Goal: Task Accomplishment & Management: Use online tool/utility

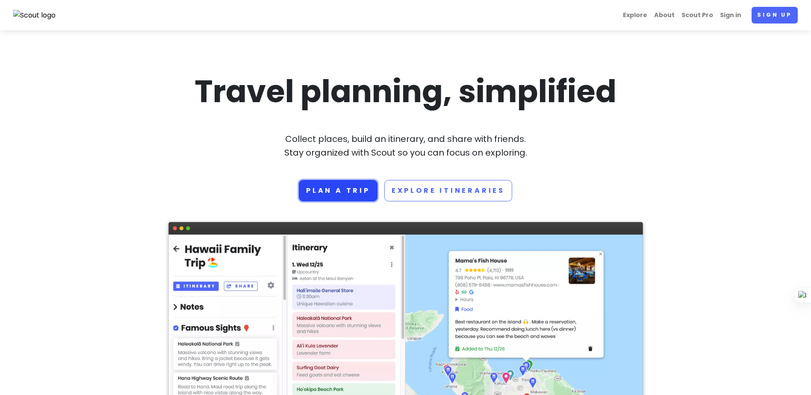
click at [351, 187] on link "Plan a trip" at bounding box center [338, 190] width 79 height 21
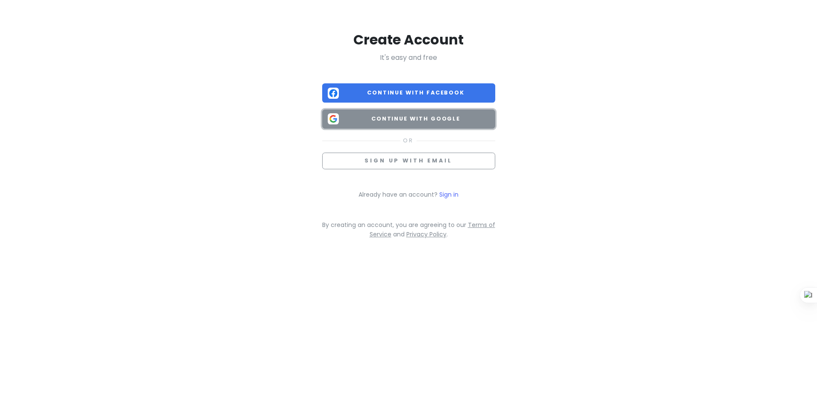
click at [406, 119] on span "Continue with Google" at bounding box center [415, 119] width 147 height 9
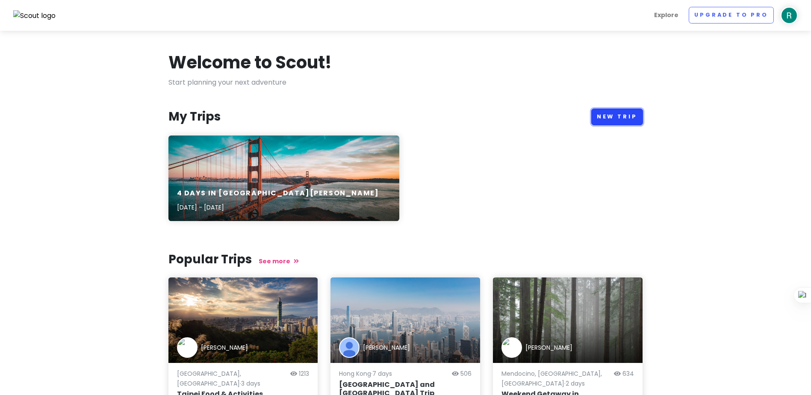
click at [607, 117] on link "New Trip" at bounding box center [617, 117] width 52 height 17
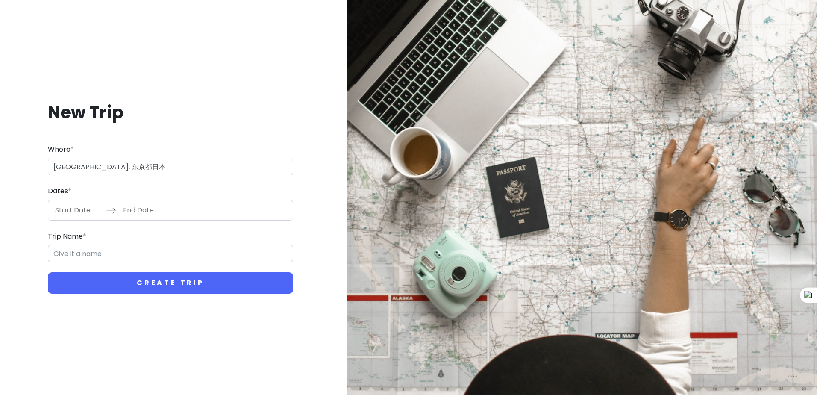
type input "日本[GEOGRAPHIC_DATA]东京"
type input "东京 Trip"
click at [84, 210] on input "Start Date" at bounding box center [78, 210] width 56 height 20
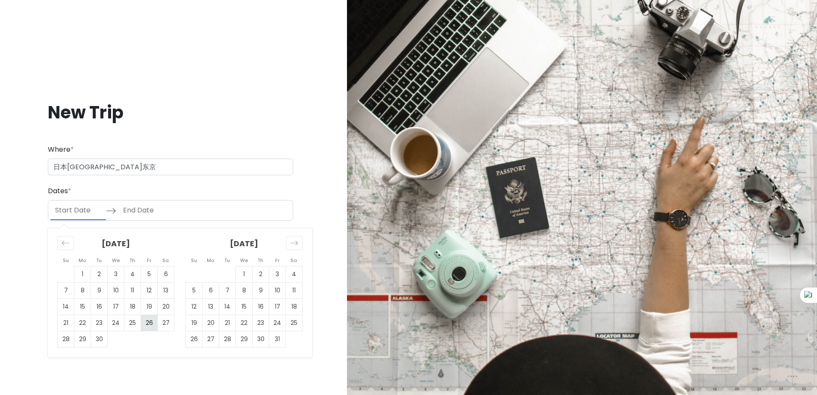
click at [150, 322] on td "26" at bounding box center [149, 323] width 17 height 16
type input "[DATE]"
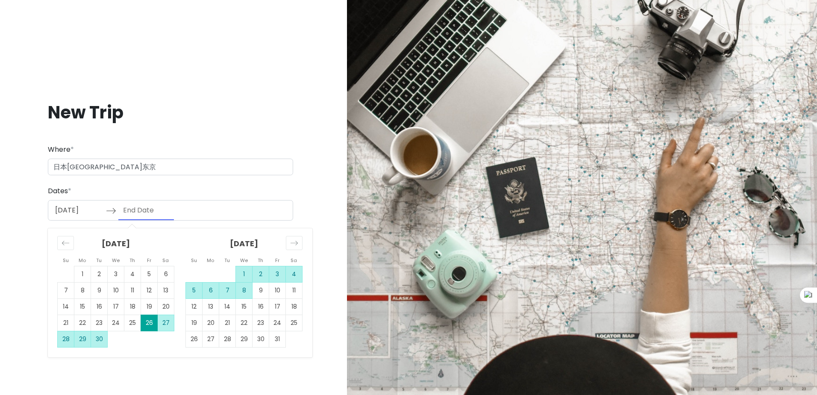
click at [245, 294] on td "8" at bounding box center [244, 290] width 17 height 16
type input "[DATE]"
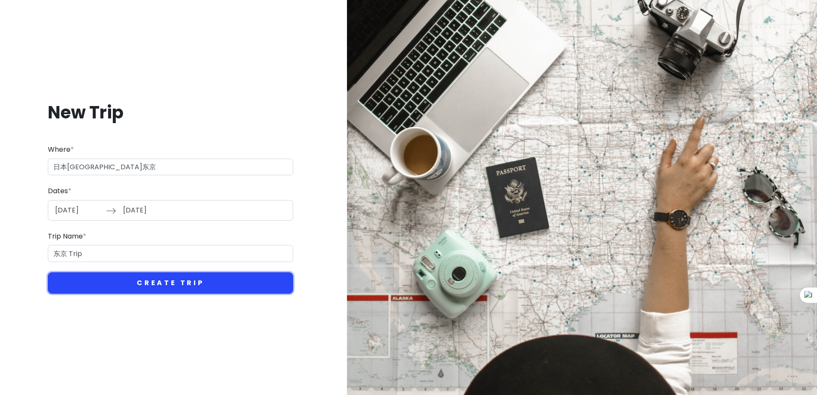
click at [210, 278] on button "Create Trip" at bounding box center [170, 282] width 245 height 21
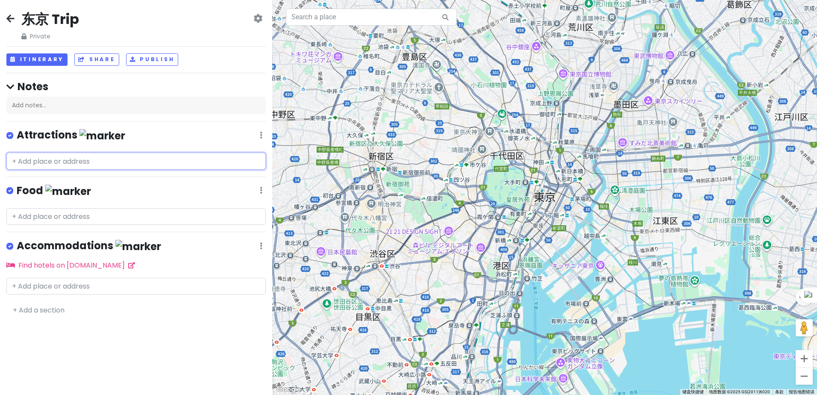
click at [76, 158] on input "text" at bounding box center [135, 161] width 259 height 17
paste input "[GEOGRAPHIC_DATA][DEMOGRAPHIC_DATA]"
type input "[GEOGRAPHIC_DATA][DEMOGRAPHIC_DATA]"
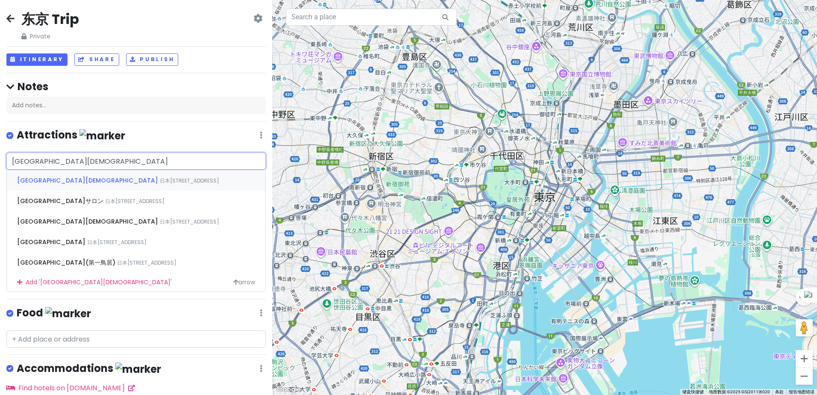
click at [97, 184] on div "[GEOGRAPHIC_DATA][DEMOGRAPHIC_DATA] 日本[STREET_ADDRESS]" at bounding box center [136, 180] width 259 height 21
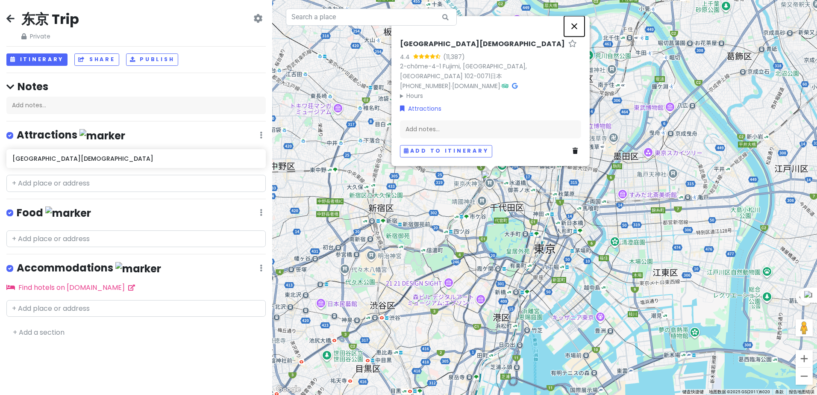
click at [578, 36] on button "关闭" at bounding box center [574, 26] width 21 height 21
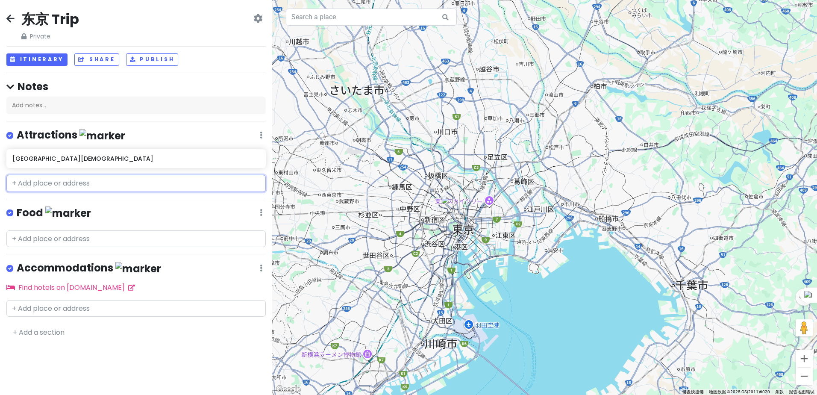
click at [104, 185] on input "text" at bounding box center [135, 183] width 259 height 17
paste input "[GEOGRAPHIC_DATA][DEMOGRAPHIC_DATA]"
type input "[GEOGRAPHIC_DATA][DEMOGRAPHIC_DATA]"
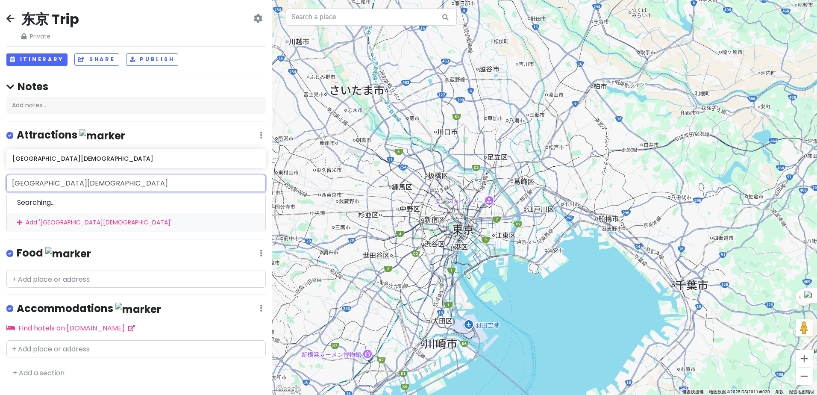
click at [55, 220] on div "Add ' [GEOGRAPHIC_DATA][DEMOGRAPHIC_DATA] '" at bounding box center [136, 222] width 259 height 19
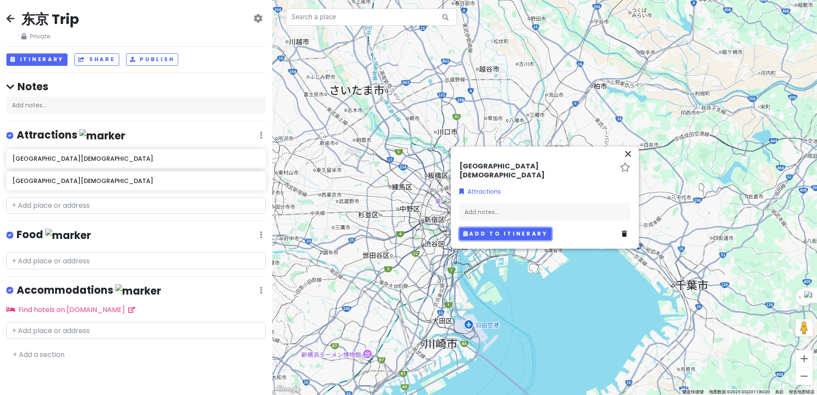
click at [531, 228] on button "Add to itinerary" at bounding box center [506, 234] width 92 height 12
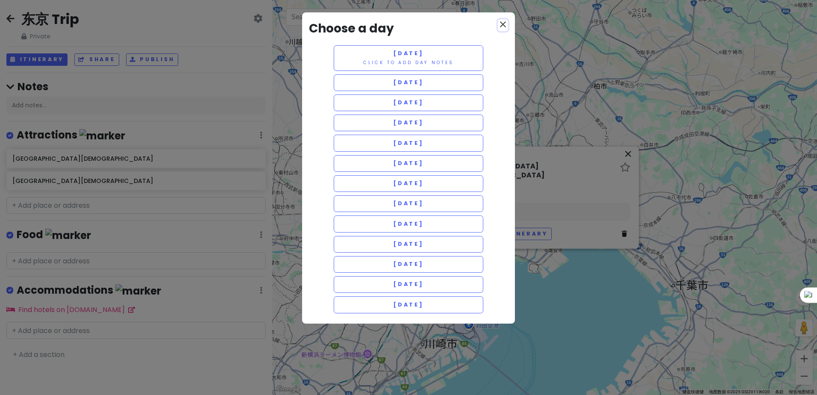
click at [506, 26] on icon "close" at bounding box center [503, 24] width 10 height 10
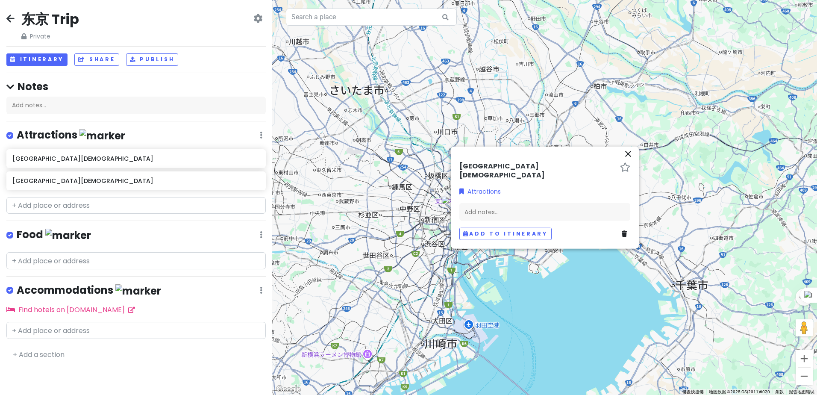
click at [549, 314] on div at bounding box center [544, 197] width 545 height 395
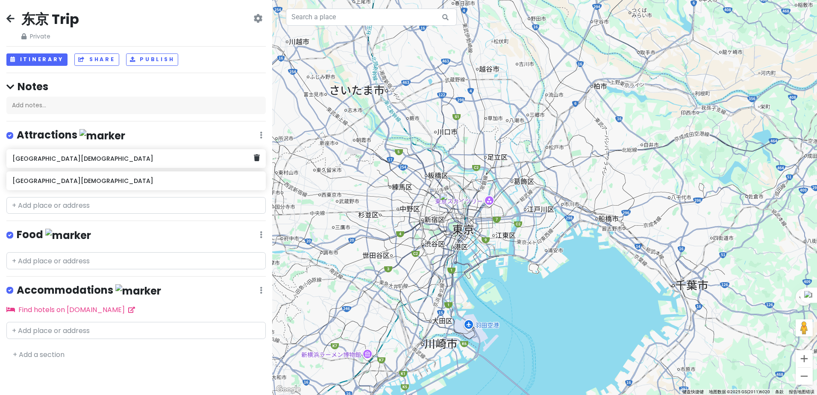
click at [28, 166] on div "[GEOGRAPHIC_DATA][DEMOGRAPHIC_DATA]" at bounding box center [135, 158] width 259 height 19
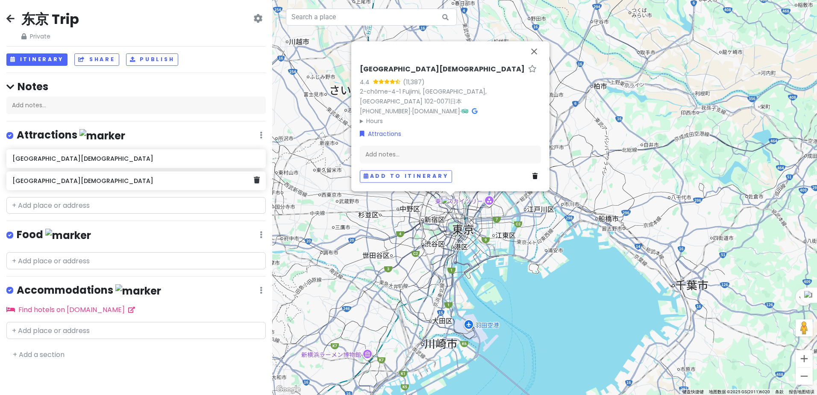
click at [39, 187] on div "[GEOGRAPHIC_DATA][DEMOGRAPHIC_DATA]" at bounding box center [135, 180] width 259 height 19
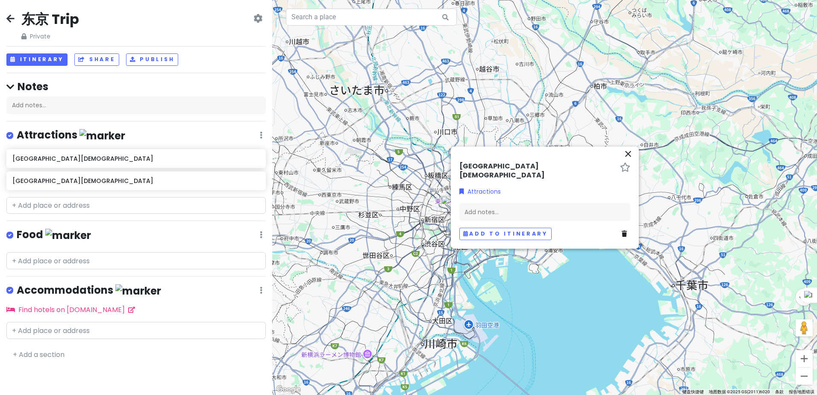
click at [63, 165] on div "[GEOGRAPHIC_DATA][DEMOGRAPHIC_DATA]" at bounding box center [135, 158] width 259 height 19
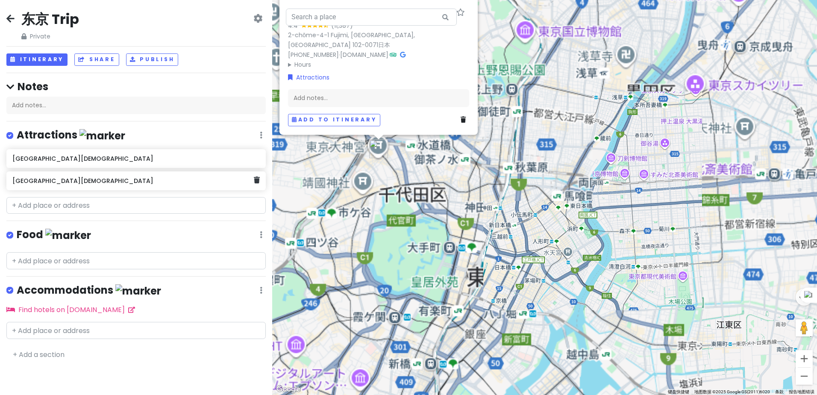
click at [38, 183] on h6 "[GEOGRAPHIC_DATA][DEMOGRAPHIC_DATA]" at bounding box center [133, 181] width 242 height 8
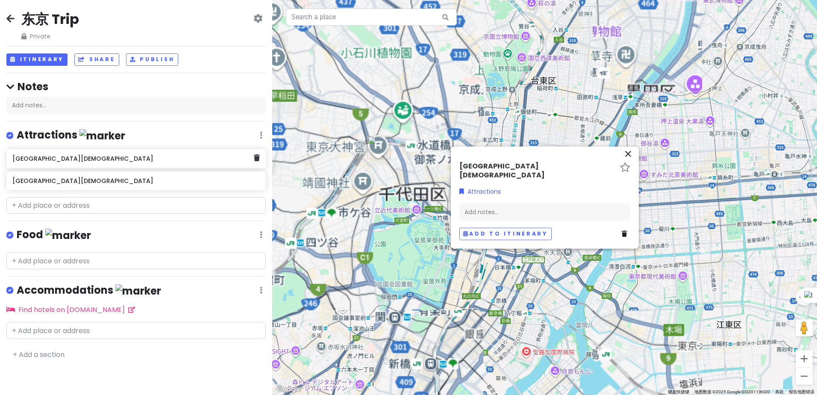
click at [65, 167] on div "[GEOGRAPHIC_DATA][DEMOGRAPHIC_DATA]" at bounding box center [135, 158] width 259 height 19
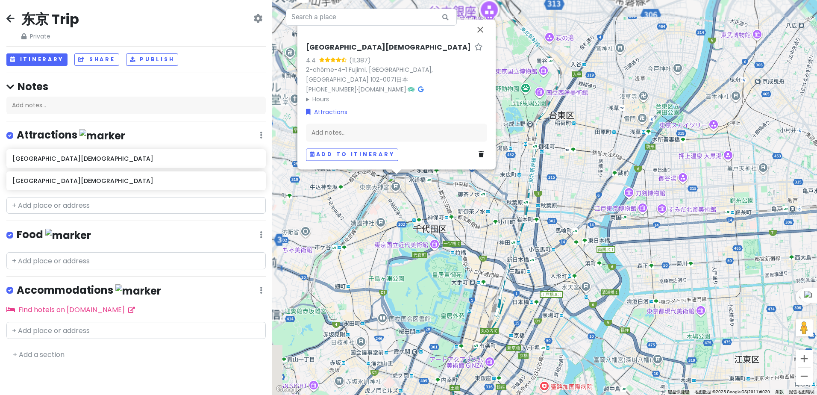
click at [67, 195] on div "东京 Trip Private Change Dates Make a Copy Delete Trip Go Pro ⚡️ Give Feedback 💡 …" at bounding box center [136, 197] width 272 height 395
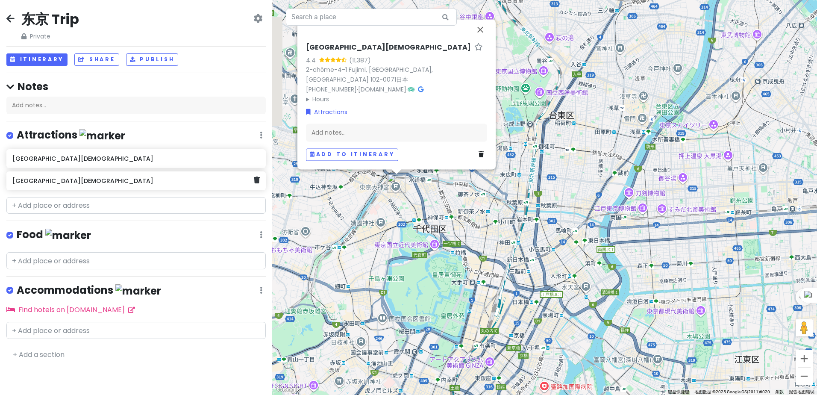
click at [74, 177] on h6 "[GEOGRAPHIC_DATA][DEMOGRAPHIC_DATA]" at bounding box center [133, 181] width 242 height 8
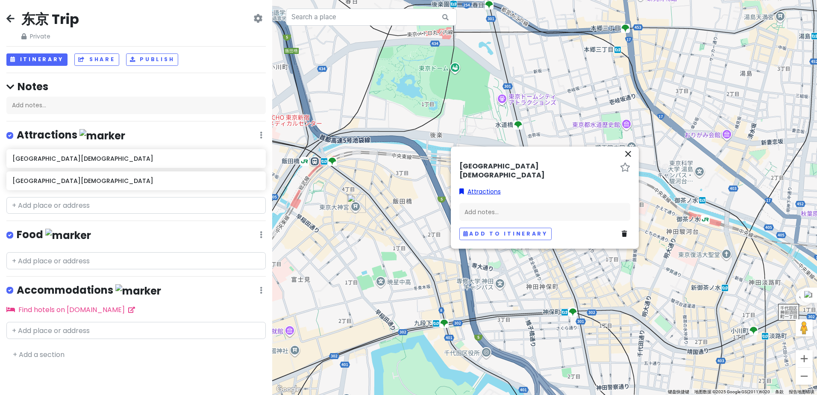
click at [473, 188] on link "Attractions" at bounding box center [480, 191] width 41 height 9
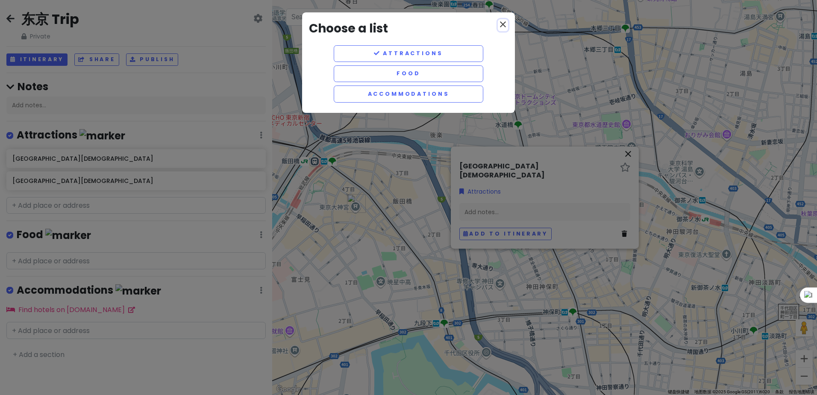
click at [501, 28] on icon "close" at bounding box center [503, 24] width 10 height 10
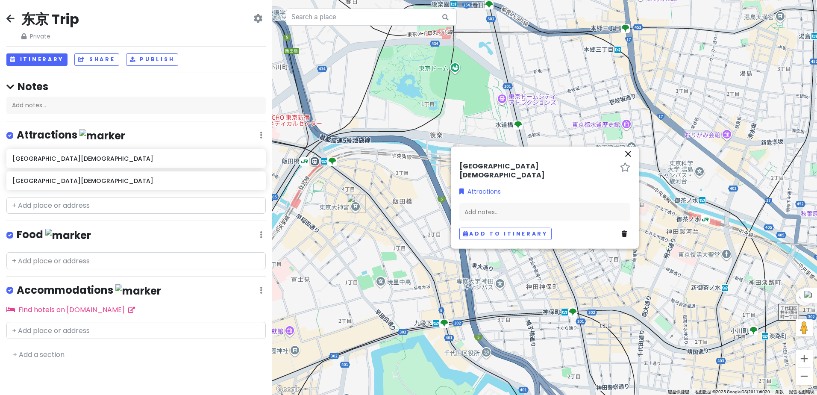
drag, startPoint x: 106, startPoint y: 191, endPoint x: 97, endPoint y: 177, distance: 17.1
click at [106, 191] on div "[GEOGRAPHIC_DATA][DEMOGRAPHIC_DATA] [GEOGRAPHIC_DATA][DEMOGRAPHIC_DATA]" at bounding box center [136, 171] width 272 height 44
click at [97, 177] on h6 "[GEOGRAPHIC_DATA][DEMOGRAPHIC_DATA]" at bounding box center [135, 181] width 247 height 8
drag, startPoint x: -39, startPoint y: 171, endPoint x: -55, endPoint y: 168, distance: 16.4
click at [0, 168] on html "东京 Trip Private Change Dates Make a Copy Delete Trip Go Pro ⚡️ Give Feedback 💡 …" at bounding box center [408, 197] width 817 height 395
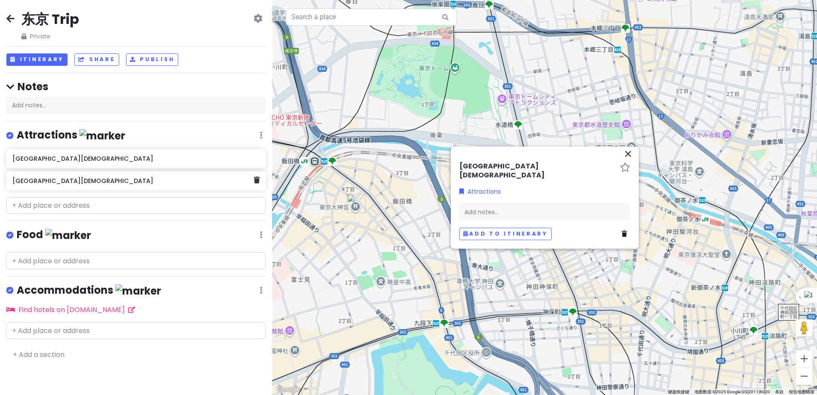
click at [37, 177] on h6 "[GEOGRAPHIC_DATA][DEMOGRAPHIC_DATA]" at bounding box center [133, 181] width 242 height 8
click at [254, 180] on icon at bounding box center [257, 180] width 6 height 7
click at [147, 206] on input "text" at bounding box center [135, 205] width 259 height 17
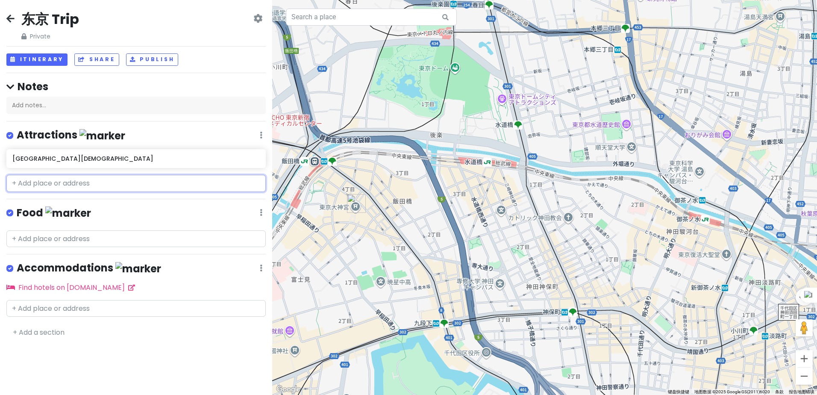
paste input "[GEOGRAPHIC_DATA][DEMOGRAPHIC_DATA]"
type input "[GEOGRAPHIC_DATA][DEMOGRAPHIC_DATA]"
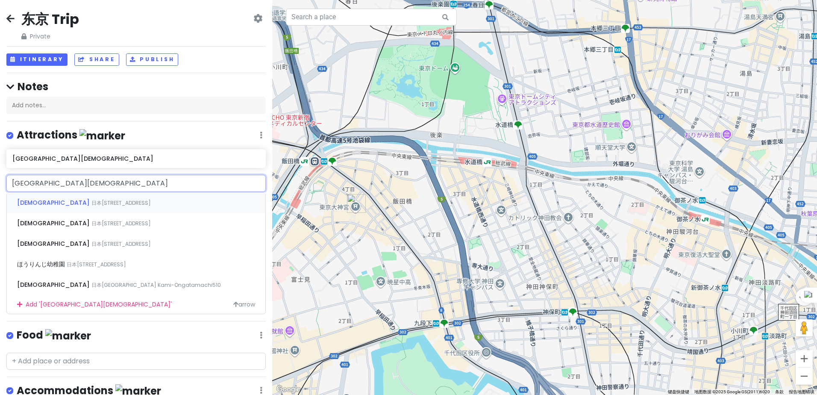
click at [131, 199] on div "[DEMOGRAPHIC_DATA] 日本[STREET_ADDRESS]" at bounding box center [136, 202] width 259 height 21
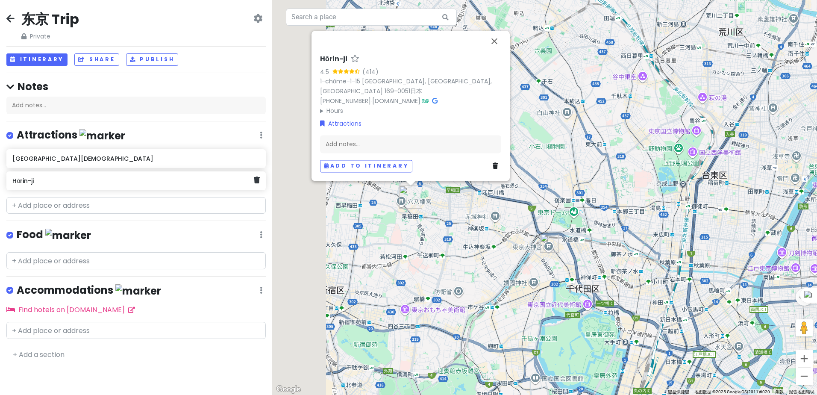
click at [127, 181] on h6 "Hōrin-ji" at bounding box center [133, 181] width 242 height 8
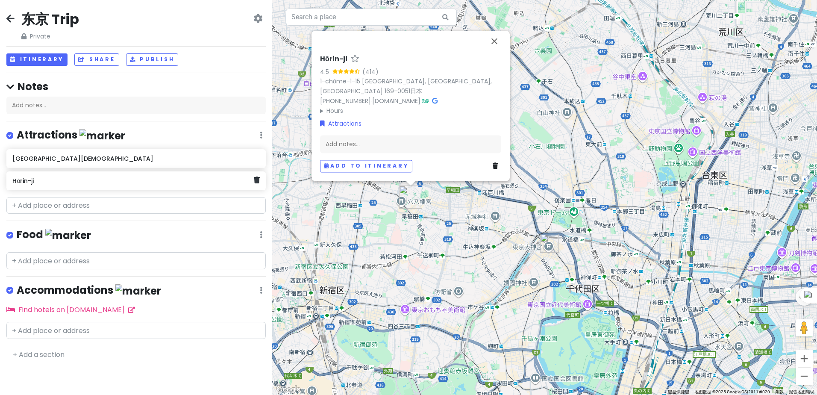
drag, startPoint x: 95, startPoint y: 183, endPoint x: 130, endPoint y: 186, distance: 35.6
click at [85, 189] on div "[GEOGRAPHIC_DATA] Hōrin-ji" at bounding box center [136, 171] width 272 height 44
click at [177, 188] on div "Hōrin-ji" at bounding box center [135, 180] width 259 height 19
click at [99, 187] on div "Hōrin-ji" at bounding box center [135, 180] width 259 height 19
click at [348, 129] on link "Attractions" at bounding box center [340, 126] width 41 height 9
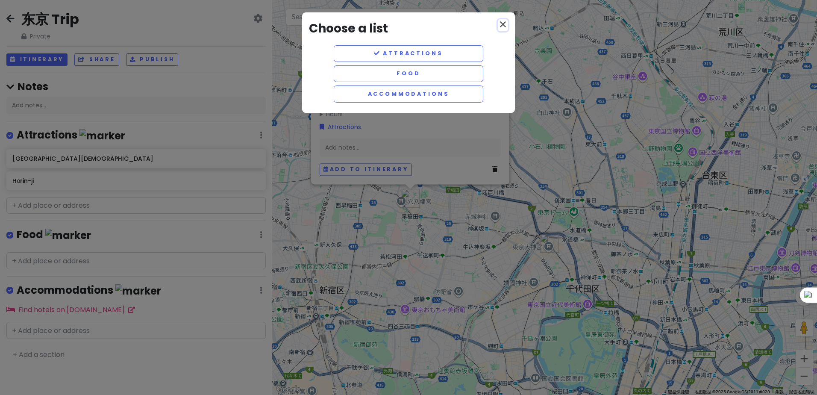
click at [502, 27] on icon "close" at bounding box center [503, 24] width 10 height 10
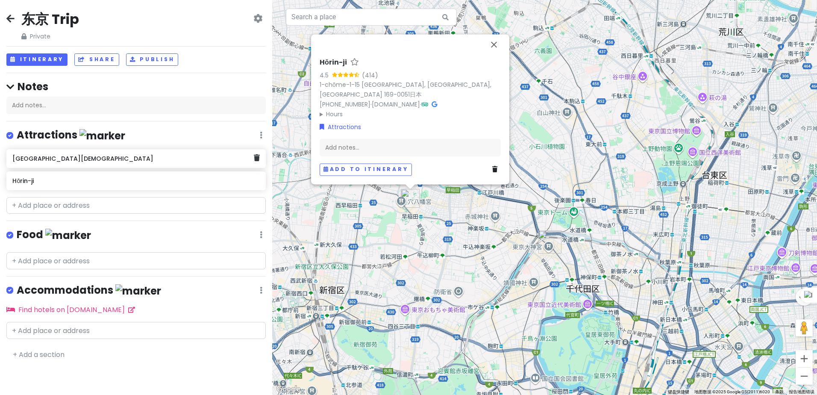
click at [74, 160] on h6 "[GEOGRAPHIC_DATA][DEMOGRAPHIC_DATA]" at bounding box center [133, 159] width 242 height 8
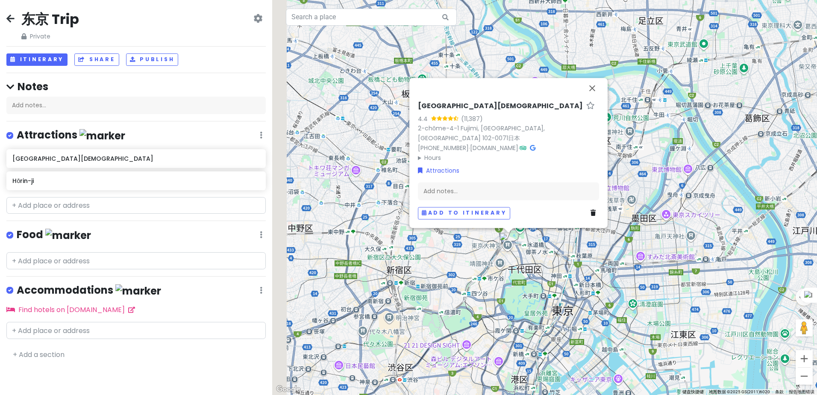
click at [504, 271] on div "[GEOGRAPHIC_DATA][DEMOGRAPHIC_DATA] 4.4 (11,387) 2-chōme-4-1 [GEOGRAPHIC_DATA],…" at bounding box center [544, 197] width 545 height 395
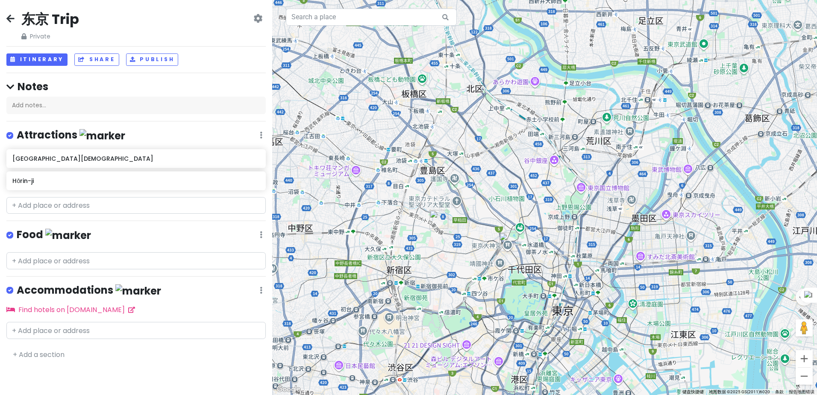
click at [507, 242] on img "东京大神宫" at bounding box center [508, 242] width 19 height 19
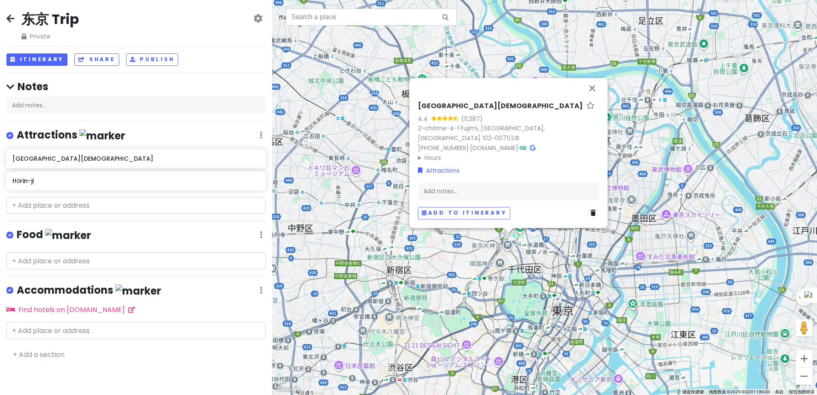
click at [467, 256] on div "[GEOGRAPHIC_DATA][DEMOGRAPHIC_DATA] 4.4 (11,387) 2-chōme-4-1 [GEOGRAPHIC_DATA],…" at bounding box center [544, 197] width 545 height 395
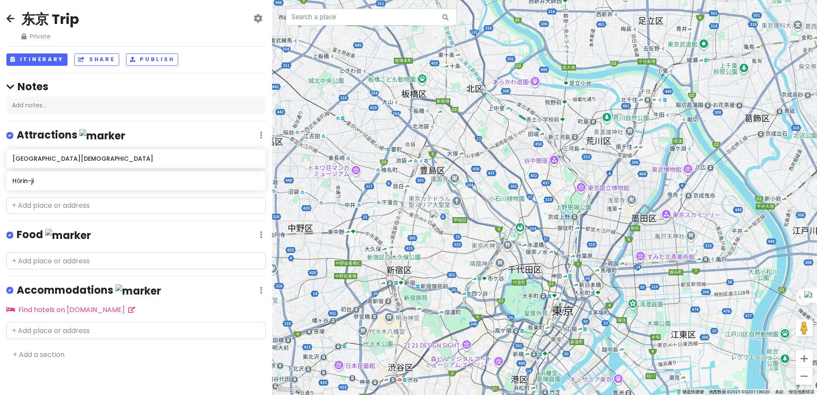
click at [430, 216] on img "Hōrin-ji" at bounding box center [439, 219] width 19 height 19
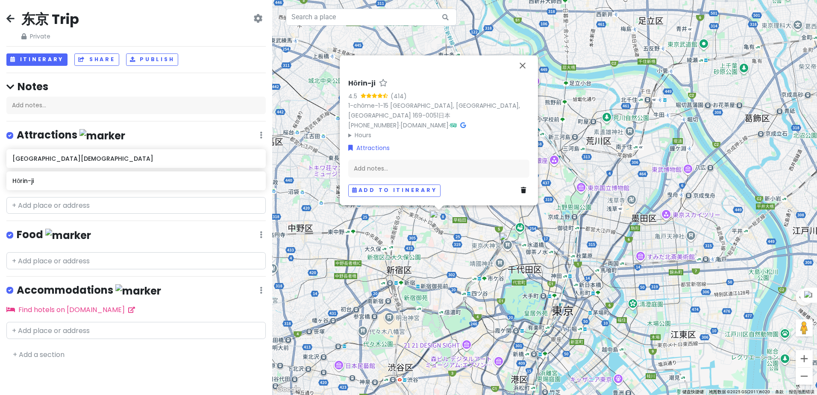
click at [514, 300] on div "Hōrin-ji 4.5 (414) 1-chōme-1-15 [GEOGRAPHIC_DATA], [GEOGRAPHIC_DATA], [GEOGRAPH…" at bounding box center [544, 197] width 545 height 395
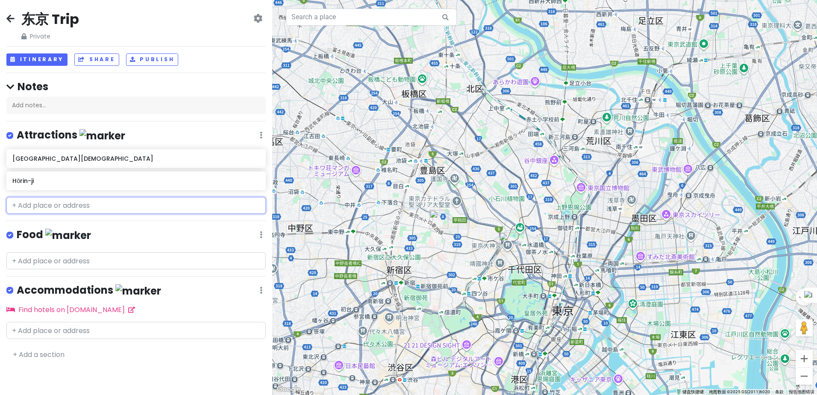
click at [64, 200] on input "text" at bounding box center [135, 205] width 259 height 17
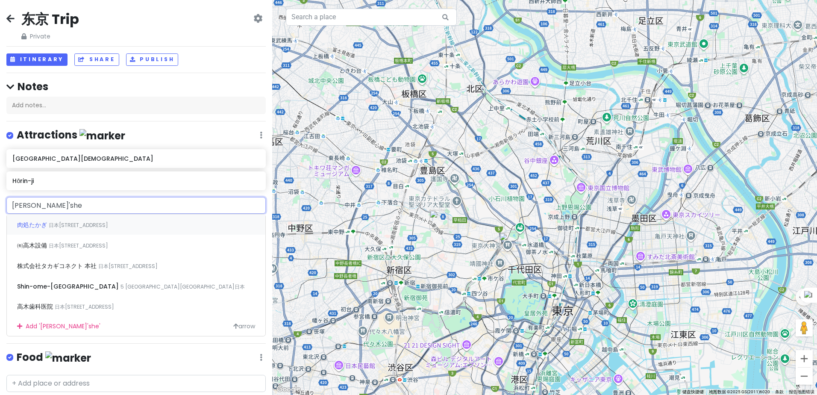
type input "[DEMOGRAPHIC_DATA]"
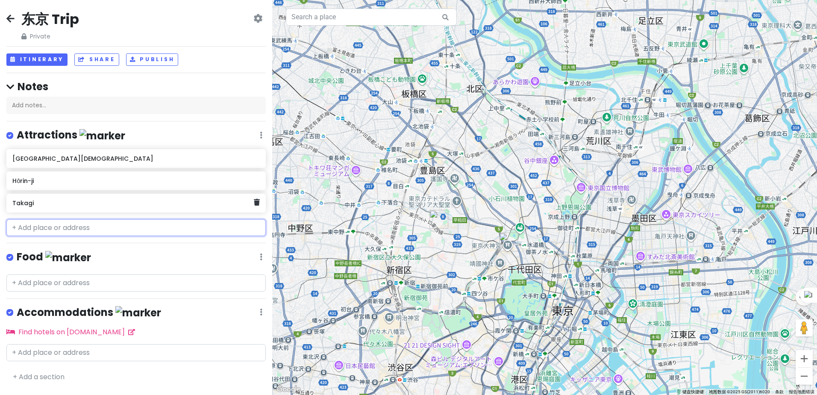
click at [62, 203] on h6 "Takagi" at bounding box center [133, 203] width 242 height 8
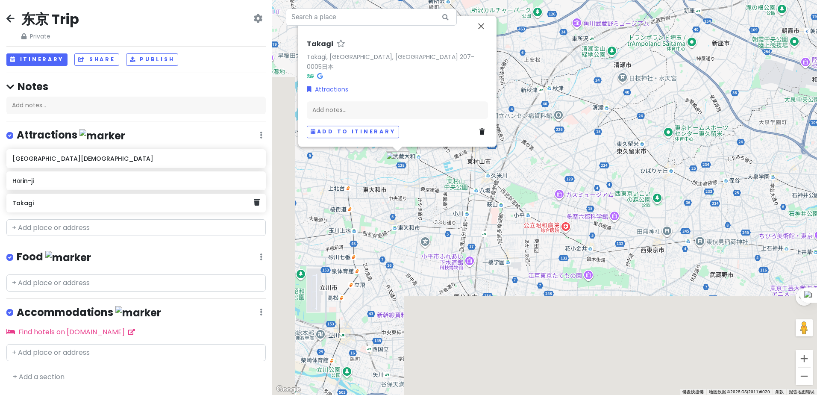
click at [257, 195] on div "Takagi" at bounding box center [135, 203] width 259 height 19
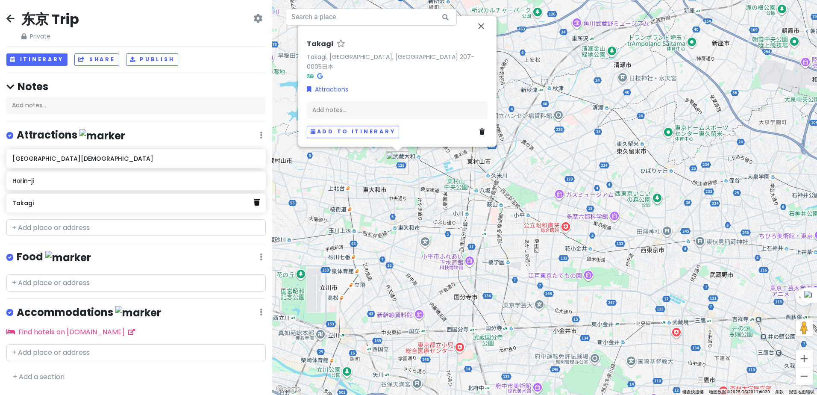
click at [257, 200] on icon at bounding box center [257, 202] width 6 height 7
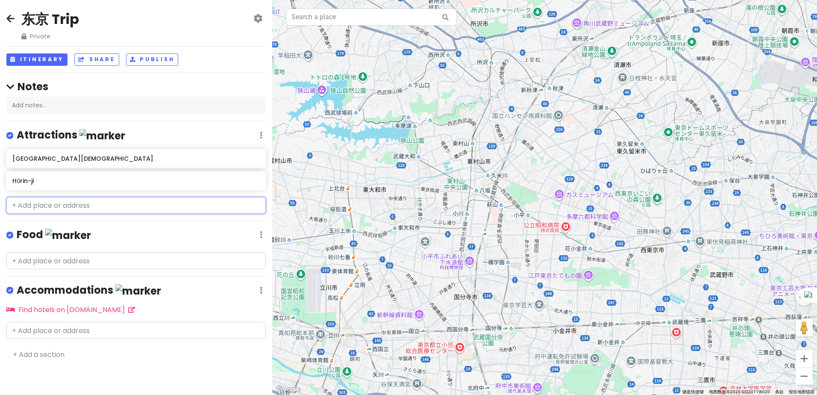
click at [100, 208] on input "text" at bounding box center [135, 205] width 259 height 17
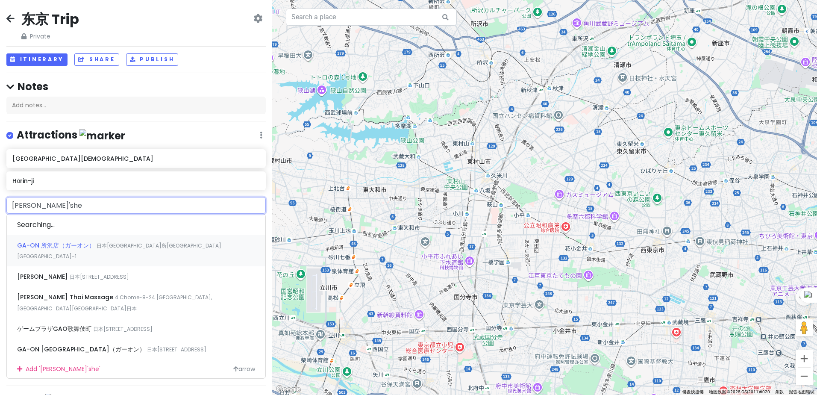
type input "[DEMOGRAPHIC_DATA]"
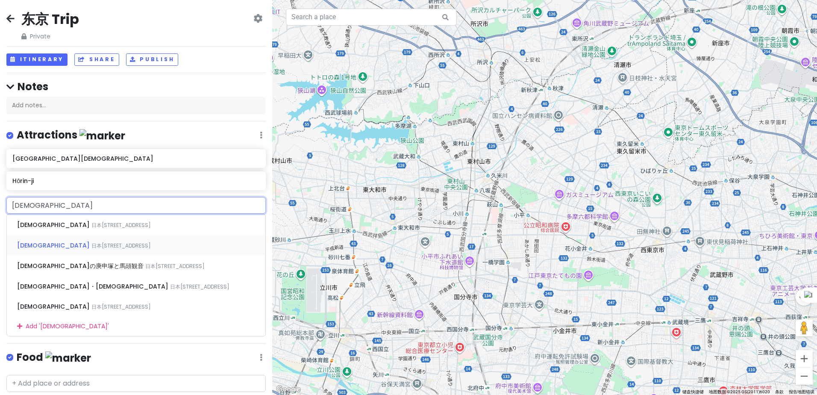
click at [106, 240] on div "[DEMOGRAPHIC_DATA] 日本[STREET_ADDRESS]" at bounding box center [136, 245] width 259 height 21
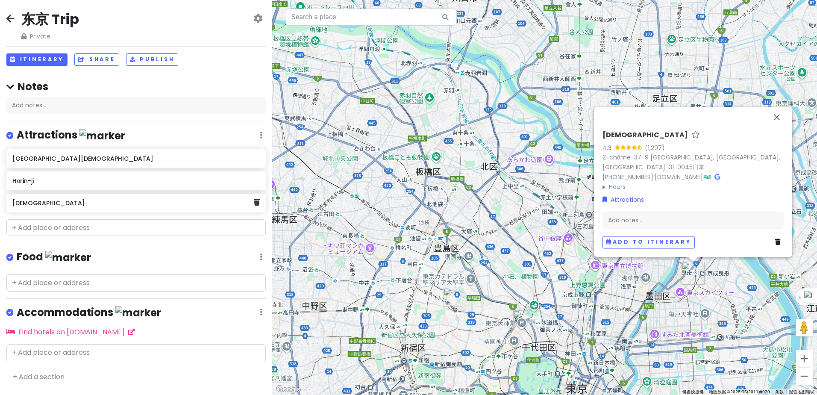
click at [86, 205] on h6 "[DEMOGRAPHIC_DATA]" at bounding box center [133, 203] width 242 height 8
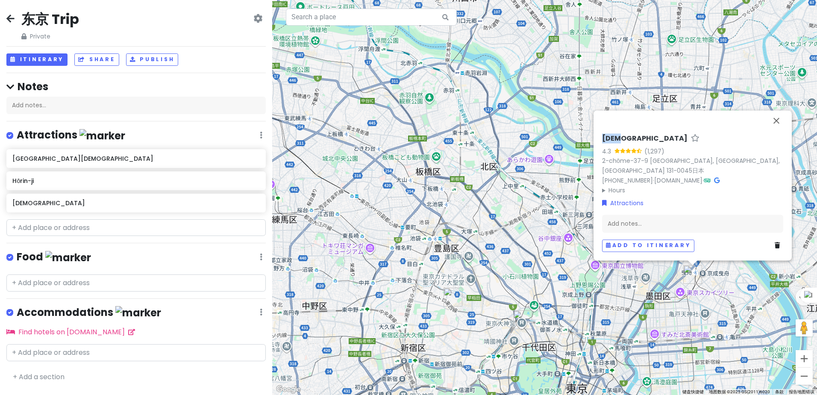
drag, startPoint x: 600, startPoint y: 146, endPoint x: 630, endPoint y: 147, distance: 29.5
click at [630, 147] on div "高木神社 4.3 (1,297) 2-chōme-37-9 [GEOGRAPHIC_DATA], [GEOGRAPHIC_DATA] 131-0045日本 […" at bounding box center [693, 193] width 188 height 124
copy h6 "[DEMOGRAPHIC_DATA]"
click at [686, 180] on link "[DOMAIN_NAME]" at bounding box center [678, 180] width 48 height 9
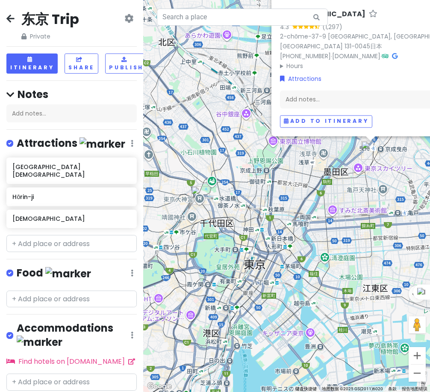
drag, startPoint x: 304, startPoint y: 270, endPoint x: 255, endPoint y: 202, distance: 84.5
click at [255, 202] on div "高木神社 4.3 (1,297) 2-chōme-37-9 [GEOGRAPHIC_DATA], [GEOGRAPHIC_DATA] 131-0045日本 […" at bounding box center [286, 196] width 287 height 392
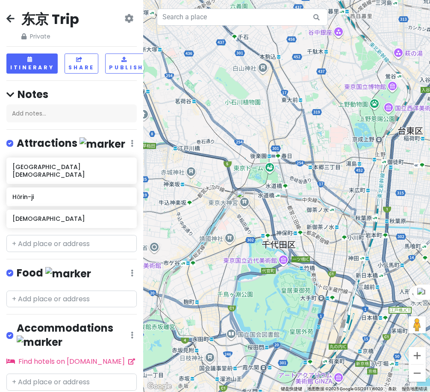
drag, startPoint x: 228, startPoint y: 221, endPoint x: 266, endPoint y: 228, distance: 38.2
click at [266, 228] on div "高木神社 4.3 (1,297) 2-chōme-37-9 [GEOGRAPHIC_DATA], [GEOGRAPHIC_DATA] 131-0045日本 […" at bounding box center [286, 196] width 287 height 392
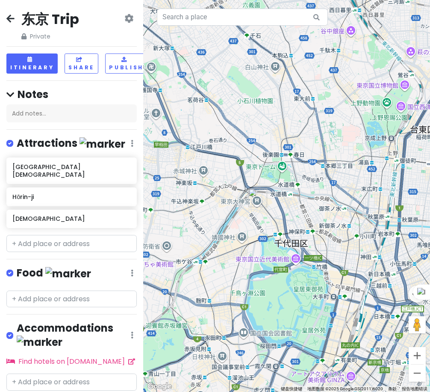
drag, startPoint x: 231, startPoint y: 270, endPoint x: 244, endPoint y: 267, distance: 12.7
click at [244, 267] on div "高木神社 4.3 (1,297) 2-chōme-37-9 [GEOGRAPHIC_DATA], [GEOGRAPHIC_DATA] 131-0045日本 […" at bounding box center [286, 196] width 287 height 392
click at [204, 173] on div "高木神社 4.3 (1,297) 2-chōme-37-9 [GEOGRAPHIC_DATA], [GEOGRAPHIC_DATA] 131-0045日本 […" at bounding box center [286, 196] width 287 height 392
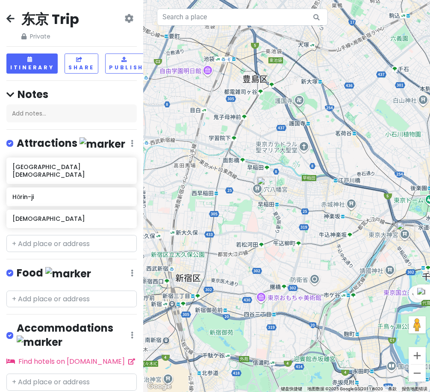
drag, startPoint x: 277, startPoint y: 188, endPoint x: 427, endPoint y: 222, distance: 154.3
click at [427, 222] on div at bounding box center [286, 196] width 287 height 392
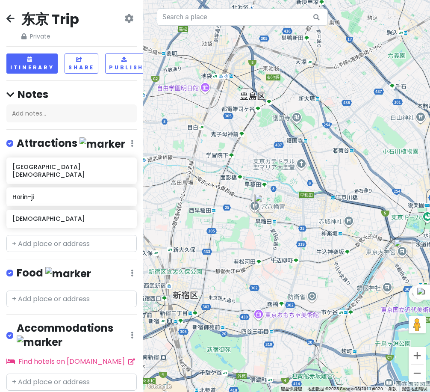
drag, startPoint x: 305, startPoint y: 214, endPoint x: 295, endPoint y: 225, distance: 15.1
click at [295, 225] on div at bounding box center [286, 196] width 287 height 392
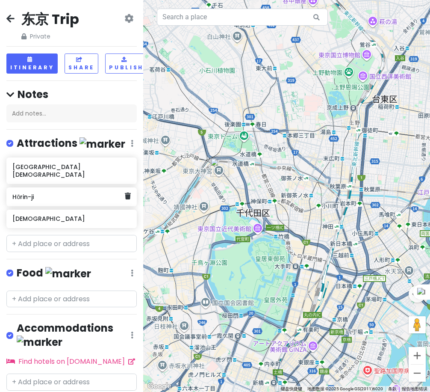
drag, startPoint x: 179, startPoint y: 201, endPoint x: 135, endPoint y: 183, distance: 47.5
click at [132, 181] on div "东京 Trip Private Change Dates Make a Copy Delete Trip Go Pro ⚡️ Give Feedback 💡 …" at bounding box center [215, 196] width 430 height 392
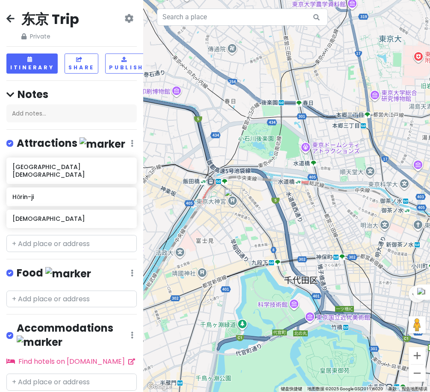
drag, startPoint x: 221, startPoint y: 192, endPoint x: 256, endPoint y: 248, distance: 65.6
click at [256, 248] on div at bounding box center [286, 196] width 287 height 392
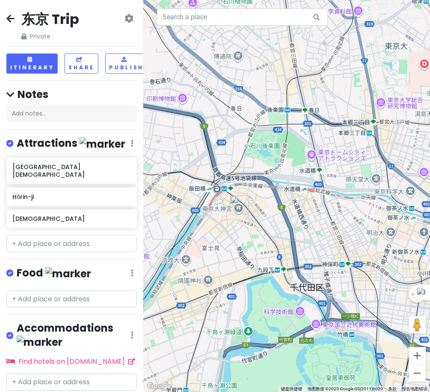
drag, startPoint x: 244, startPoint y: 157, endPoint x: 251, endPoint y: 166, distance: 11.8
click at [251, 166] on div at bounding box center [286, 196] width 287 height 392
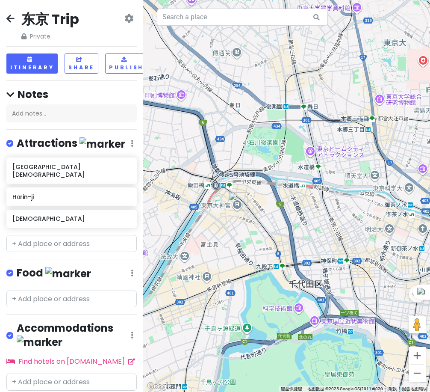
drag, startPoint x: 312, startPoint y: 275, endPoint x: 300, endPoint y: 230, distance: 46.6
click at [300, 230] on div at bounding box center [286, 196] width 287 height 392
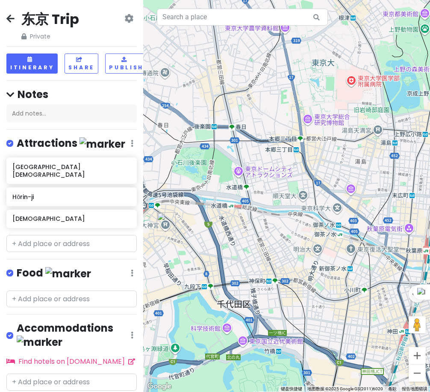
drag, startPoint x: 266, startPoint y: 221, endPoint x: 201, endPoint y: 279, distance: 86.3
click at [201, 279] on div at bounding box center [286, 196] width 287 height 392
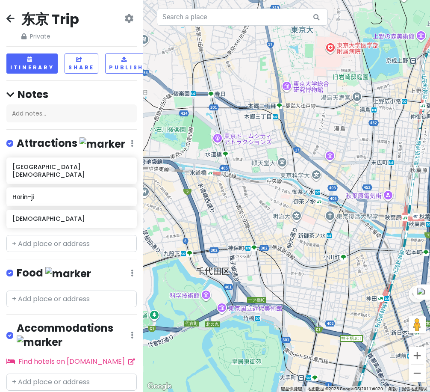
drag, startPoint x: 247, startPoint y: 239, endPoint x: 226, endPoint y: 207, distance: 37.9
click at [226, 207] on div at bounding box center [286, 196] width 287 height 392
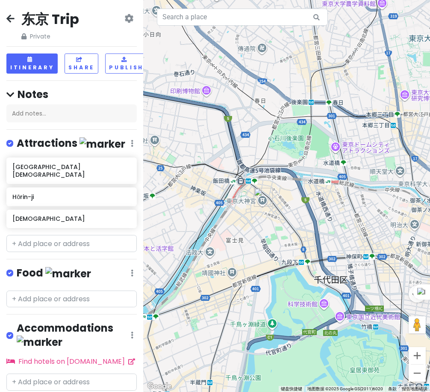
drag, startPoint x: 256, startPoint y: 269, endPoint x: 376, endPoint y: 274, distance: 120.2
click at [375, 274] on div at bounding box center [286, 196] width 287 height 392
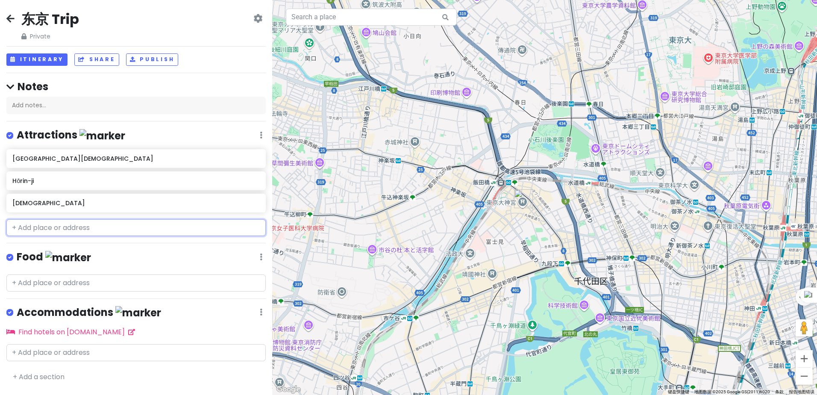
click at [46, 224] on input "text" at bounding box center [135, 227] width 259 height 17
paste input "[GEOGRAPHIC_DATA][DEMOGRAPHIC_DATA]"
type input "[GEOGRAPHIC_DATA][DEMOGRAPHIC_DATA]"
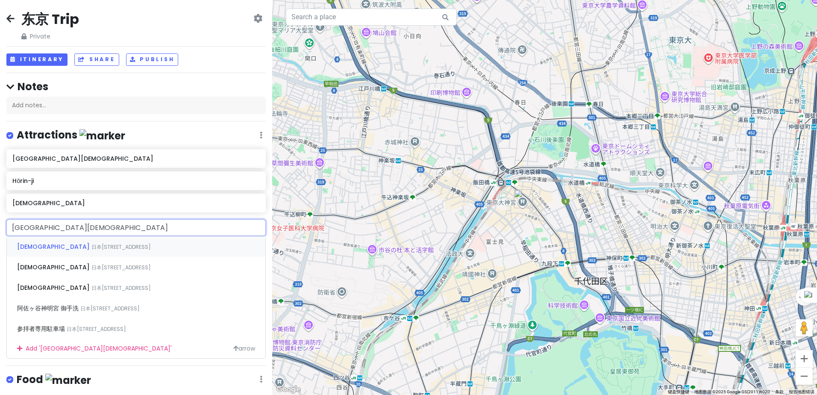
click at [91, 248] on span "日本[STREET_ADDRESS]" at bounding box center [120, 246] width 59 height 7
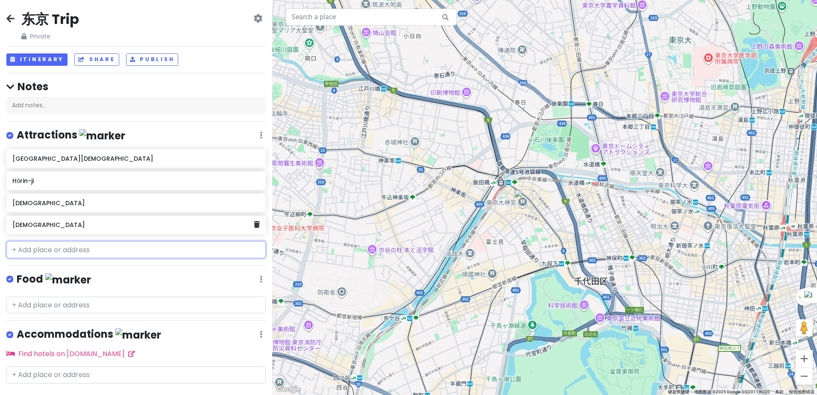
click at [84, 225] on h6 "[DEMOGRAPHIC_DATA]" at bounding box center [133, 225] width 242 height 8
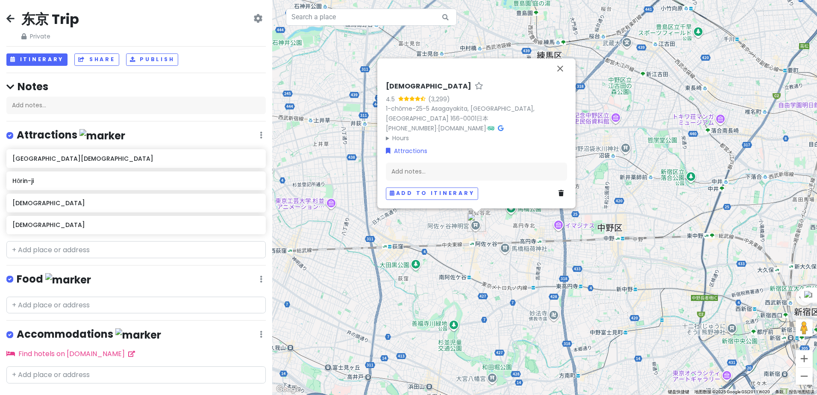
click at [502, 241] on div "[GEOGRAPHIC_DATA] 4.5 (3,299) 1-chōme-25-5 Asagayakita, [GEOGRAPHIC_DATA], [GEO…" at bounding box center [544, 197] width 545 height 395
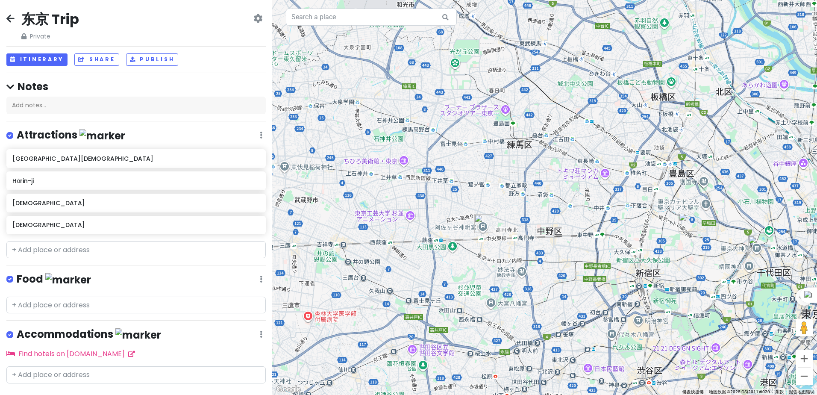
drag, startPoint x: 71, startPoint y: 259, endPoint x: 67, endPoint y: 250, distance: 9.2
click at [71, 258] on div "东京 Trip Private Change Dates Make a Copy Delete Trip Go Pro ⚡️ Give Feedback 💡 …" at bounding box center [136, 197] width 272 height 395
click at [67, 250] on input "text" at bounding box center [135, 249] width 259 height 17
paste input "赤城神社"
type input "赤城神社"
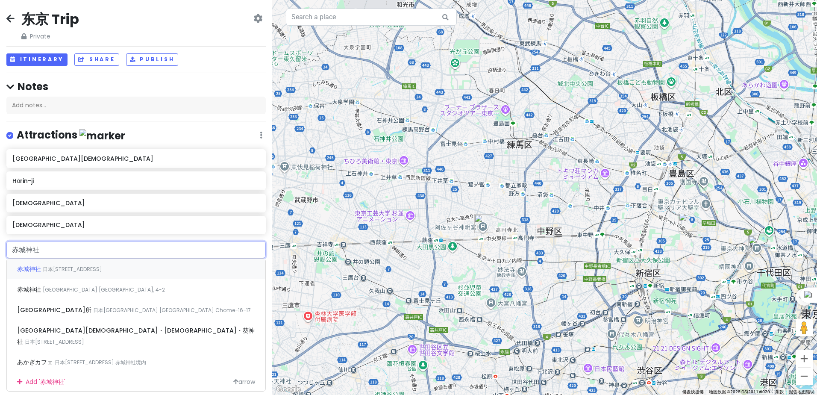
click at [65, 273] on div "[DEMOGRAPHIC_DATA][GEOGRAPHIC_DATA][STREET_ADDRESS]" at bounding box center [136, 269] width 259 height 21
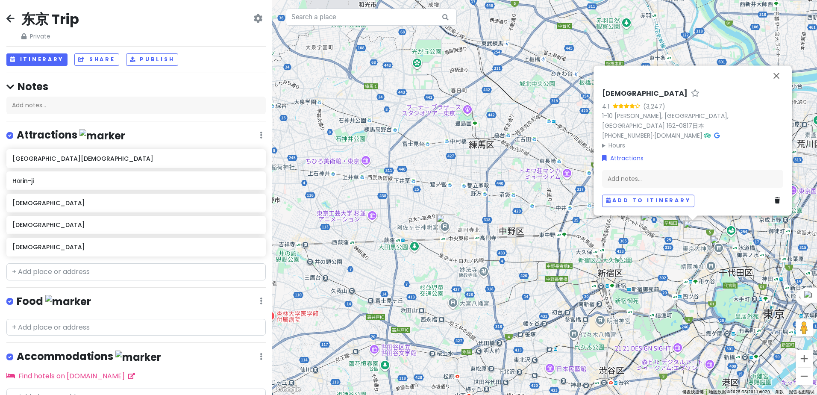
drag, startPoint x: 562, startPoint y: 274, endPoint x: 577, endPoint y: 272, distance: 15.6
click at [562, 274] on div "Akagi Shrine 4.1 (3,247) 1-10 [PERSON_NAME], [GEOGRAPHIC_DATA], [GEOGRAPHIC_DAT…" at bounding box center [544, 197] width 545 height 395
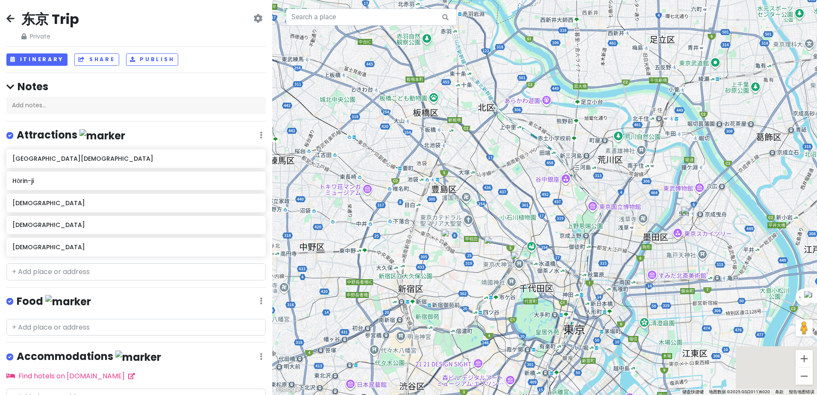
drag, startPoint x: 662, startPoint y: 259, endPoint x: 442, endPoint y: 277, distance: 220.4
click at [442, 278] on div at bounding box center [544, 197] width 545 height 395
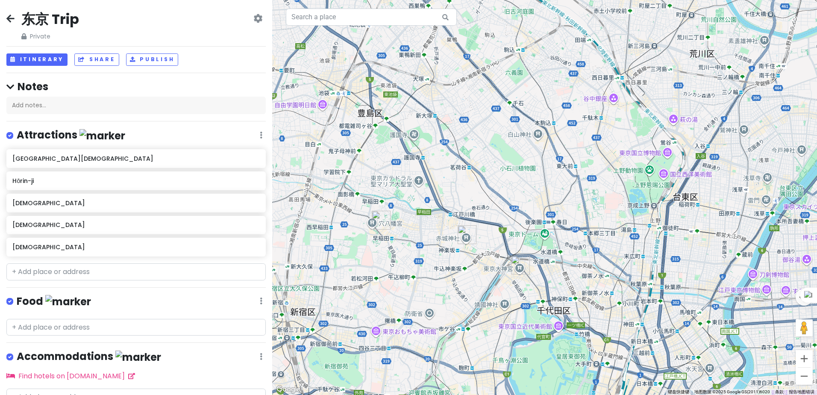
click at [518, 266] on img "东京大神宫" at bounding box center [520, 265] width 19 height 19
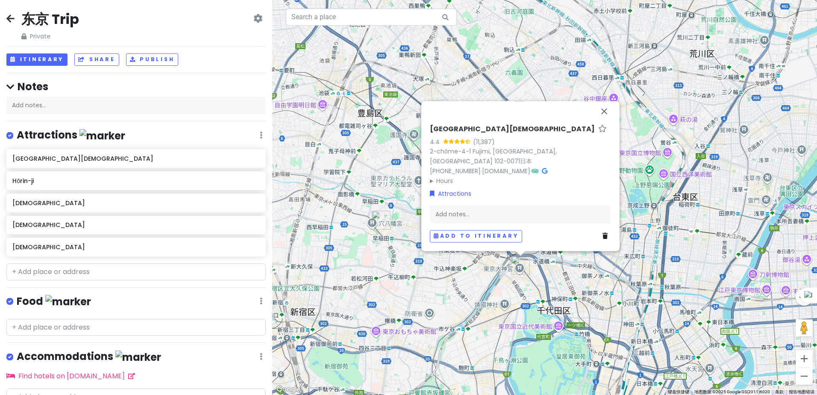
click at [506, 286] on div "[GEOGRAPHIC_DATA][DEMOGRAPHIC_DATA] 4.4 (11,387) 2-chōme-4-1 [GEOGRAPHIC_DATA],…" at bounding box center [544, 197] width 545 height 395
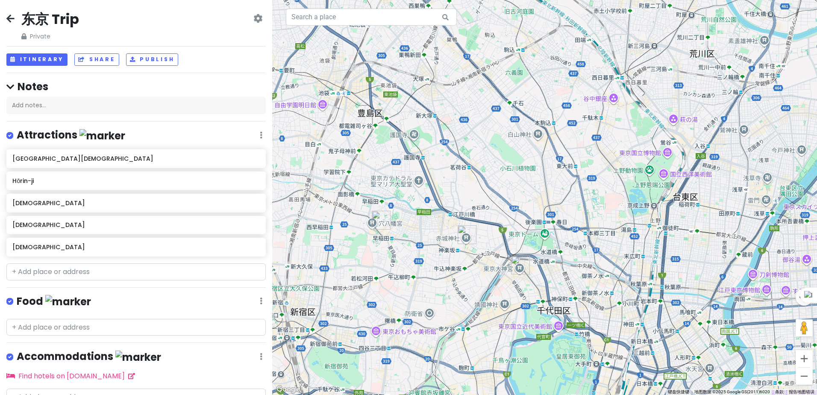
click at [253, 136] on div "Attractions Edit Reorder Delete List" at bounding box center [135, 137] width 259 height 18
click at [260, 133] on icon at bounding box center [261, 135] width 3 height 7
click at [54, 59] on button "Itinerary" at bounding box center [36, 59] width 61 height 12
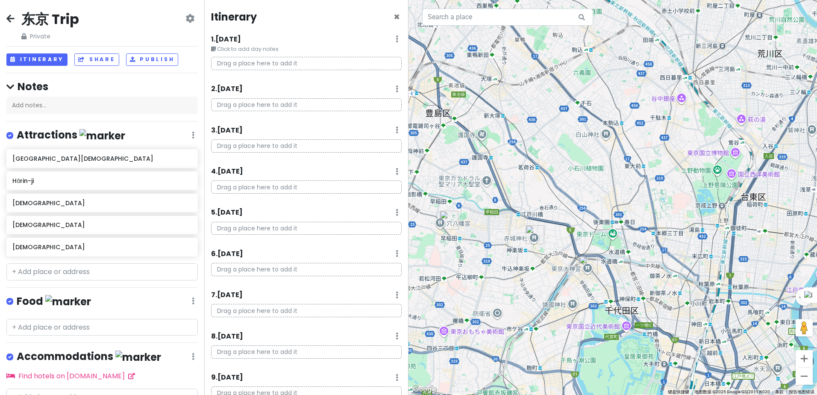
click at [268, 66] on p "Drag a place here to add it" at bounding box center [306, 63] width 191 height 13
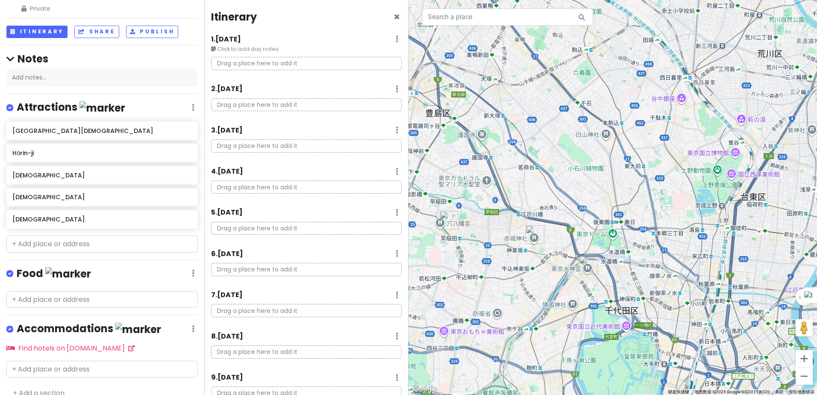
scroll to position [40, 0]
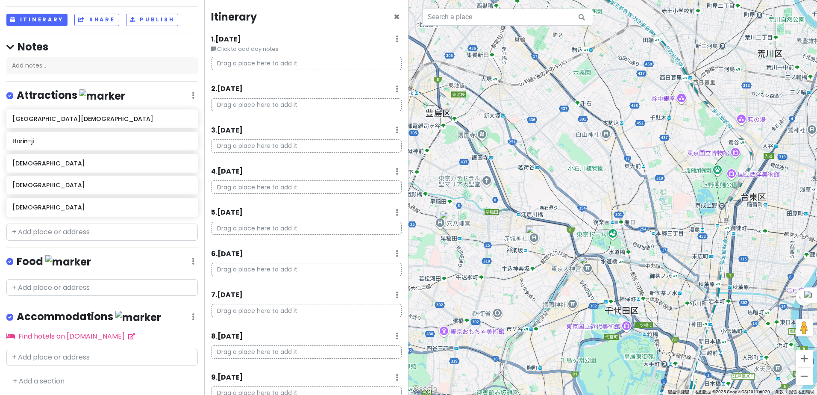
click at [192, 92] on icon at bounding box center [193, 95] width 3 height 7
drag, startPoint x: 137, startPoint y: 94, endPoint x: 136, endPoint y: 102, distance: 8.2
click at [136, 102] on div "Attractions Edit Reorder Delete List" at bounding box center [101, 97] width 191 height 18
click at [55, 235] on input "text" at bounding box center [101, 232] width 191 height 17
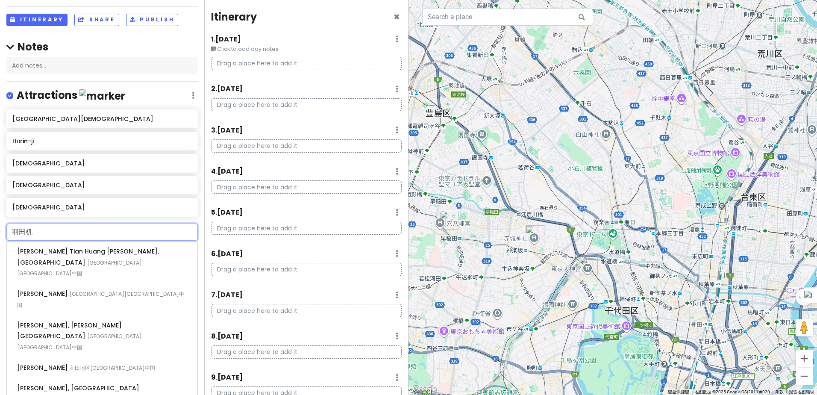
type input "羽田"
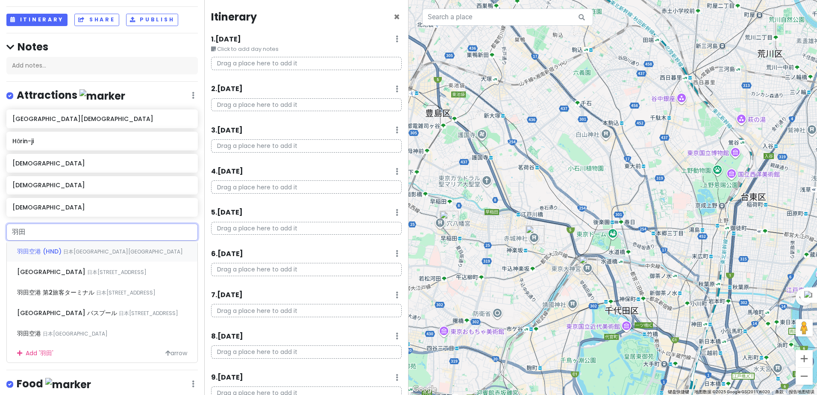
click at [73, 245] on div "羽田空港 ([GEOGRAPHIC_DATA]) 日本[GEOGRAPHIC_DATA][GEOGRAPHIC_DATA][GEOGRAPHIC_DATA]" at bounding box center [102, 251] width 191 height 21
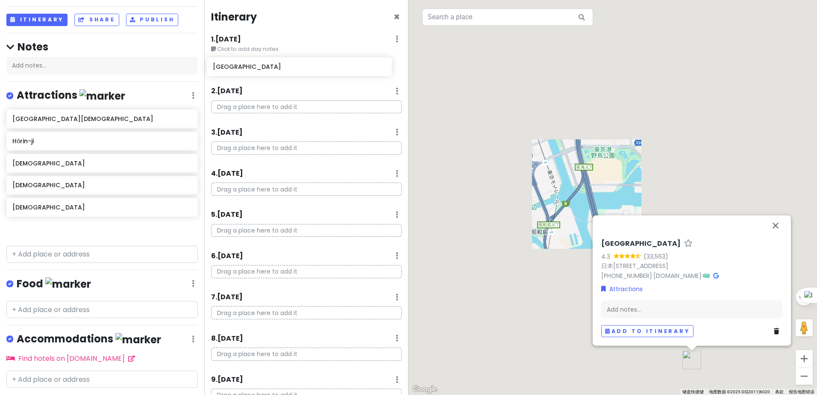
drag, startPoint x: 79, startPoint y: 229, endPoint x: 280, endPoint y: 67, distance: 257.8
click at [280, 67] on div "东京 Trip Private Change Dates Make a Copy Delete Trip Go Pro ⚡️ Give Feedback 💡 …" at bounding box center [408, 197] width 817 height 395
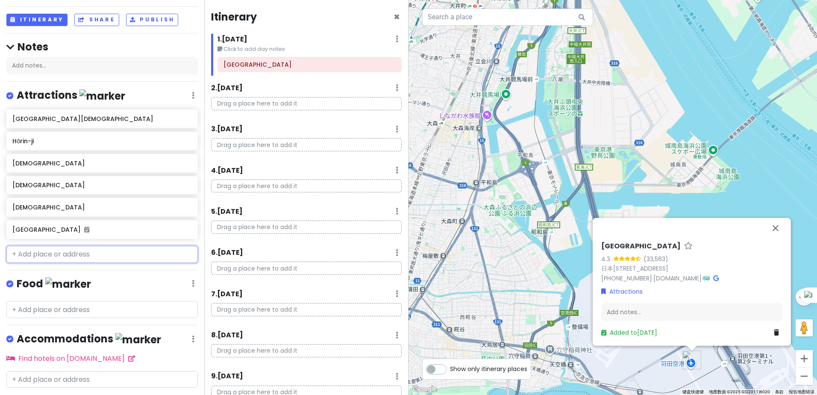
click at [43, 253] on input "text" at bounding box center [101, 254] width 191 height 17
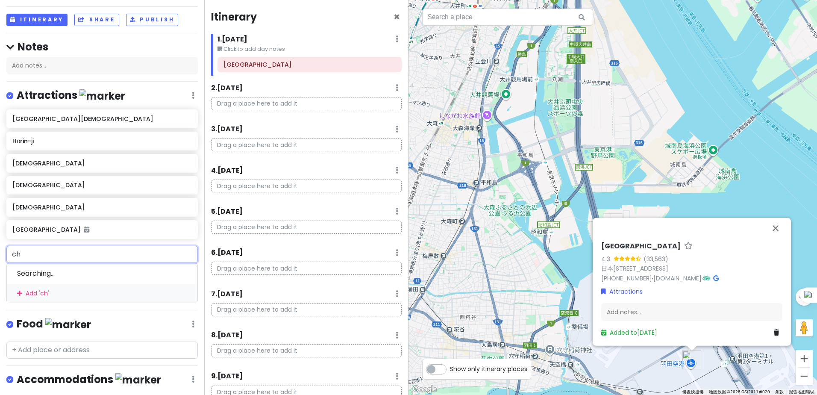
type input "c"
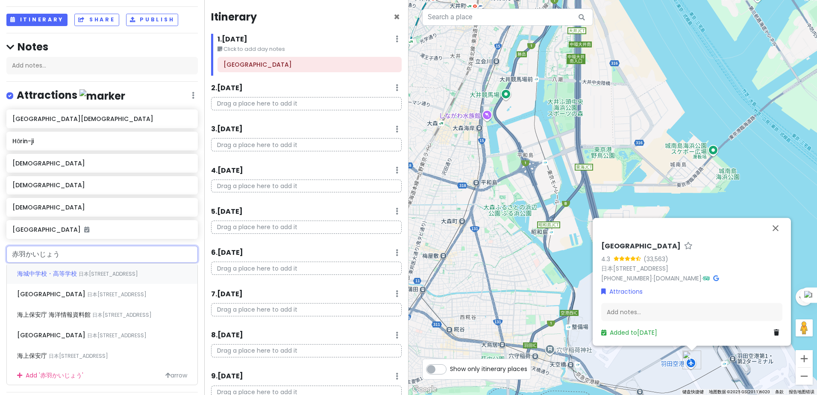
type input "赤羽会場"
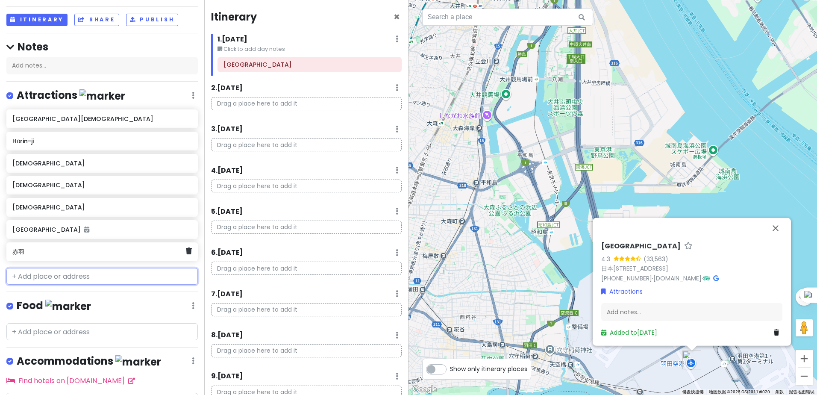
click at [67, 251] on h6 "赤羽" at bounding box center [98, 252] width 173 height 8
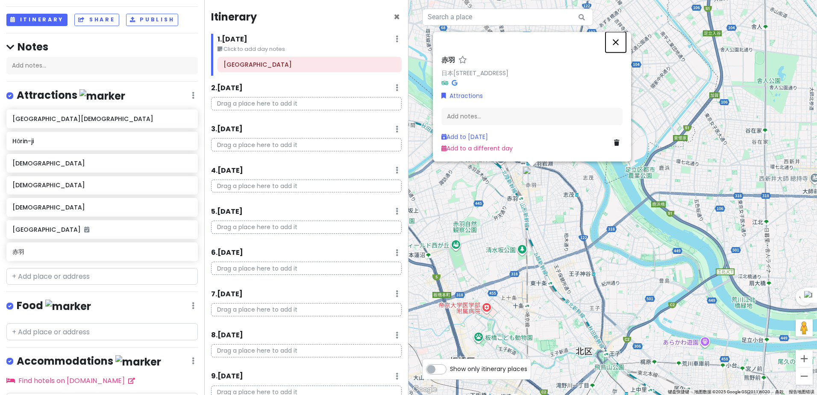
click at [615, 45] on button "关闭" at bounding box center [616, 42] width 21 height 21
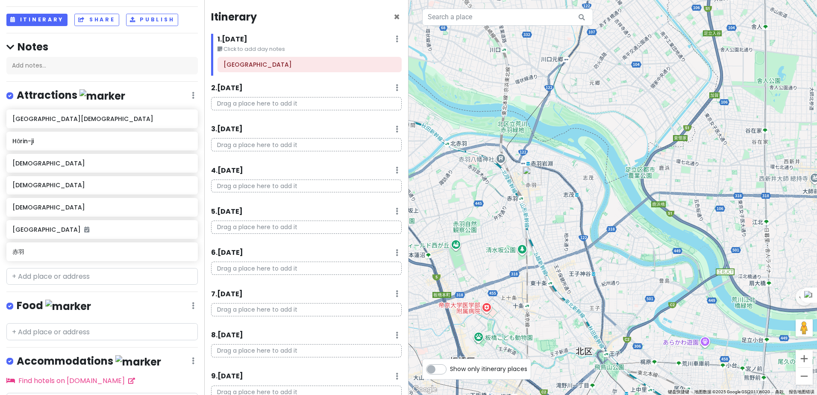
click at [509, 124] on div at bounding box center [613, 197] width 409 height 395
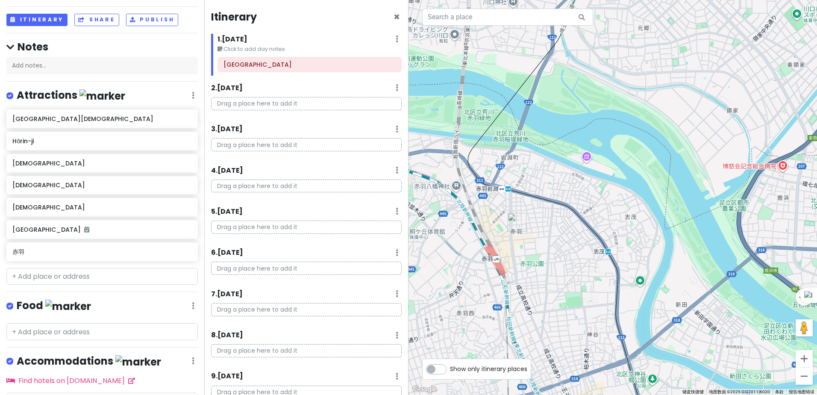
click at [510, 141] on div at bounding box center [613, 197] width 409 height 395
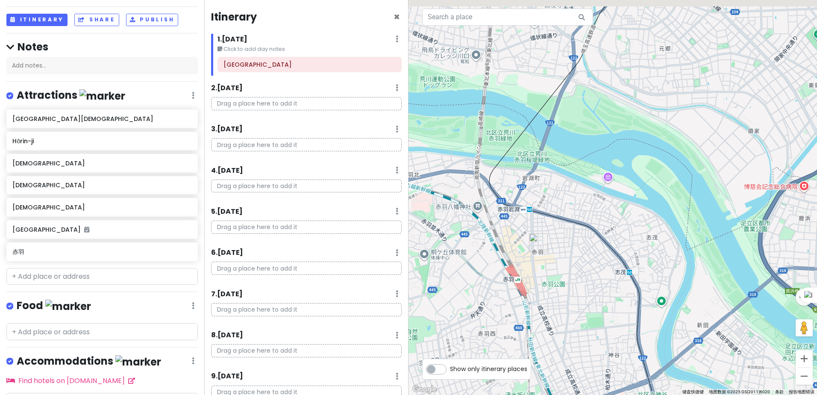
drag, startPoint x: 486, startPoint y: 132, endPoint x: 528, endPoint y: 167, distance: 54.3
click at [528, 167] on div at bounding box center [613, 197] width 409 height 395
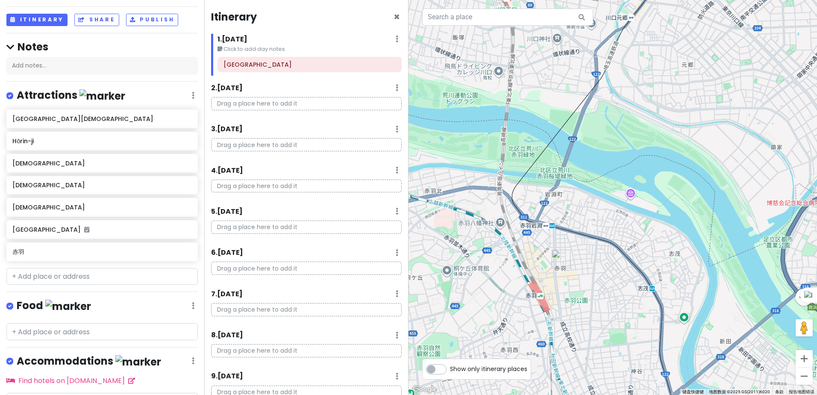
click at [552, 193] on div at bounding box center [613, 197] width 409 height 395
click at [536, 300] on div at bounding box center [613, 197] width 409 height 395
click at [186, 252] on icon at bounding box center [189, 250] width 6 height 7
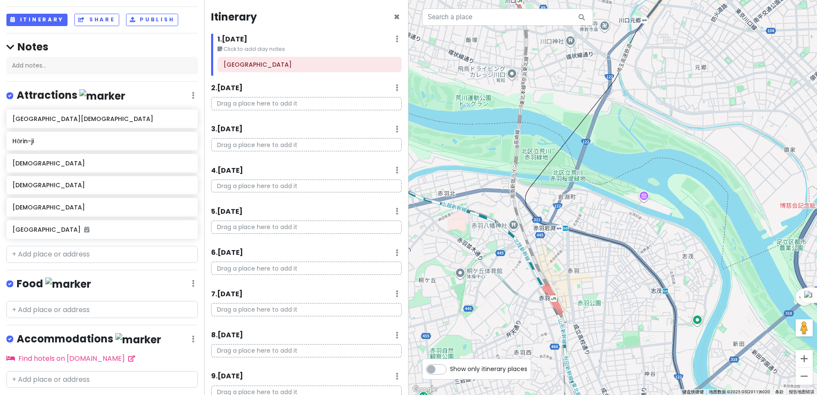
drag, startPoint x: 513, startPoint y: 207, endPoint x: 528, endPoint y: 211, distance: 14.9
click at [528, 211] on div at bounding box center [613, 197] width 409 height 395
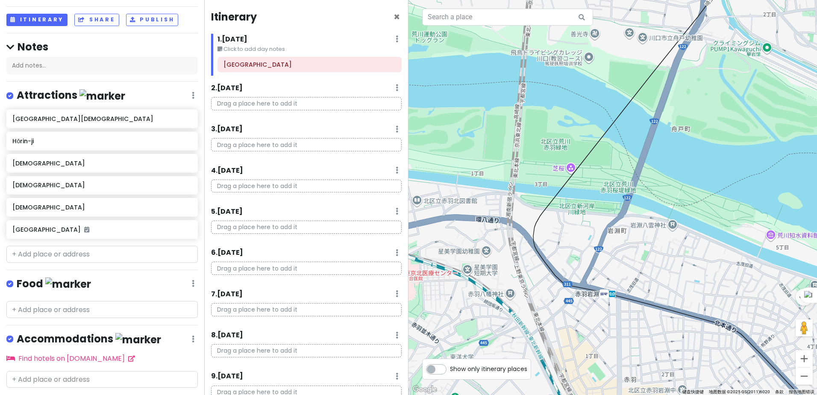
drag, startPoint x: 526, startPoint y: 220, endPoint x: 548, endPoint y: 217, distance: 22.0
click at [548, 217] on div at bounding box center [613, 197] width 409 height 395
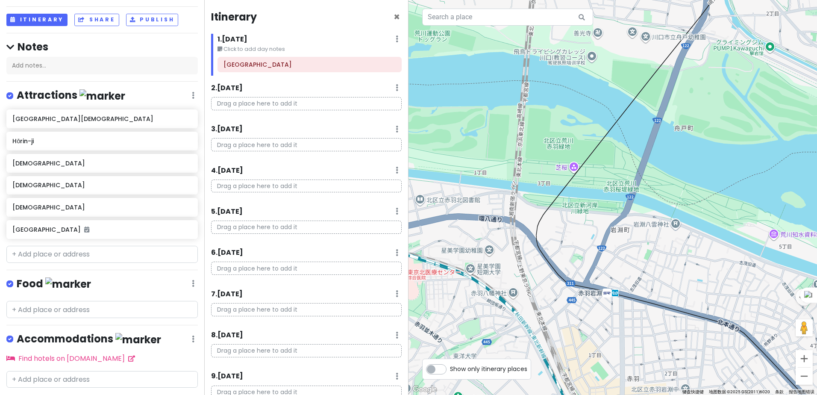
click at [676, 226] on div at bounding box center [613, 197] width 409 height 395
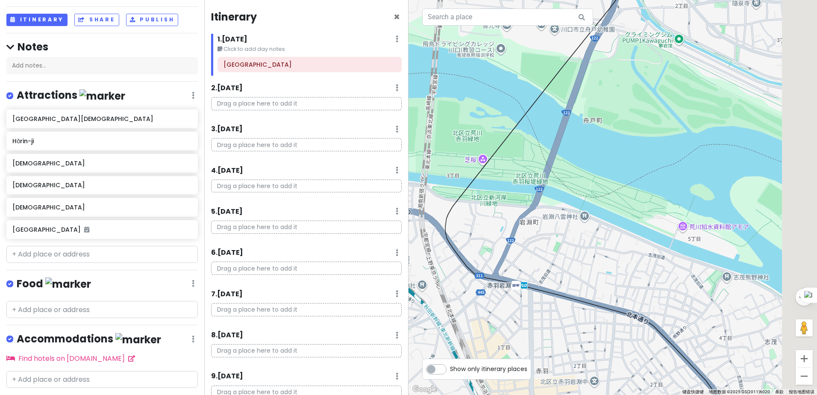
drag, startPoint x: 671, startPoint y: 240, endPoint x: 577, endPoint y: 233, distance: 94.4
click at [577, 233] on div at bounding box center [613, 197] width 409 height 395
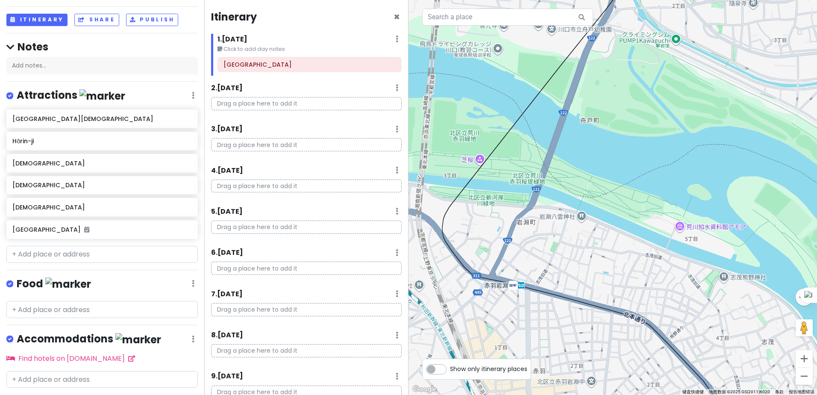
click at [577, 219] on div at bounding box center [613, 197] width 409 height 395
click at [41, 257] on input "text" at bounding box center [101, 254] width 191 height 17
click at [584, 219] on div at bounding box center [613, 197] width 409 height 395
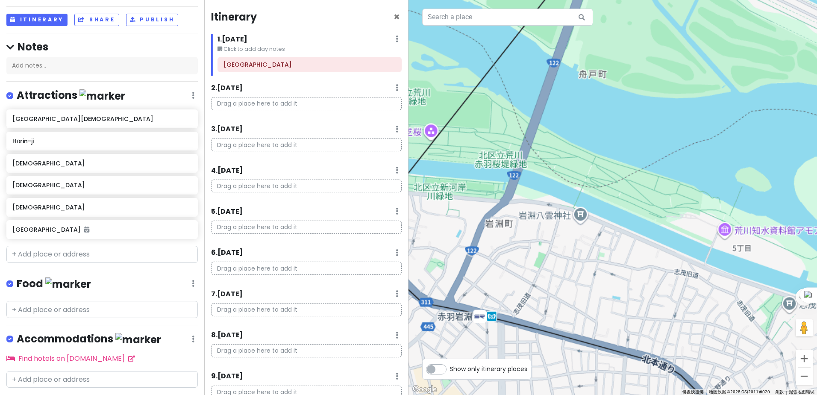
click at [584, 219] on div at bounding box center [613, 197] width 409 height 395
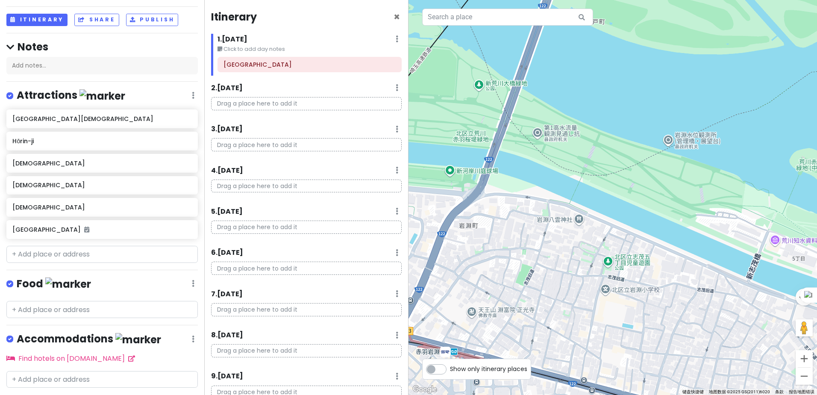
click at [584, 219] on div at bounding box center [613, 197] width 409 height 395
click at [581, 223] on div at bounding box center [613, 197] width 409 height 395
